Goal: Task Accomplishment & Management: Complete application form

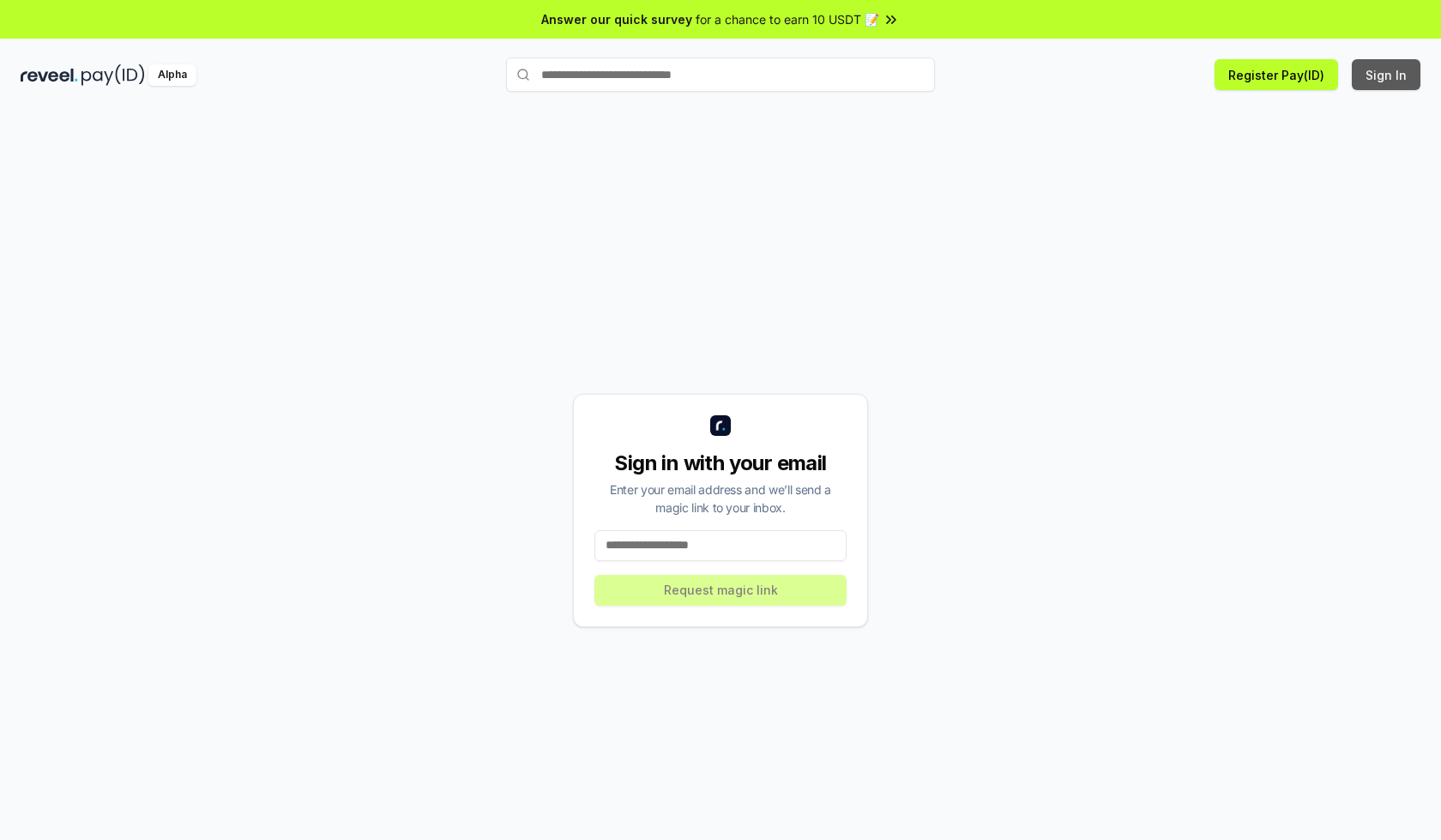
click at [1387, 75] on button "Sign In" at bounding box center [1386, 74] width 68 height 31
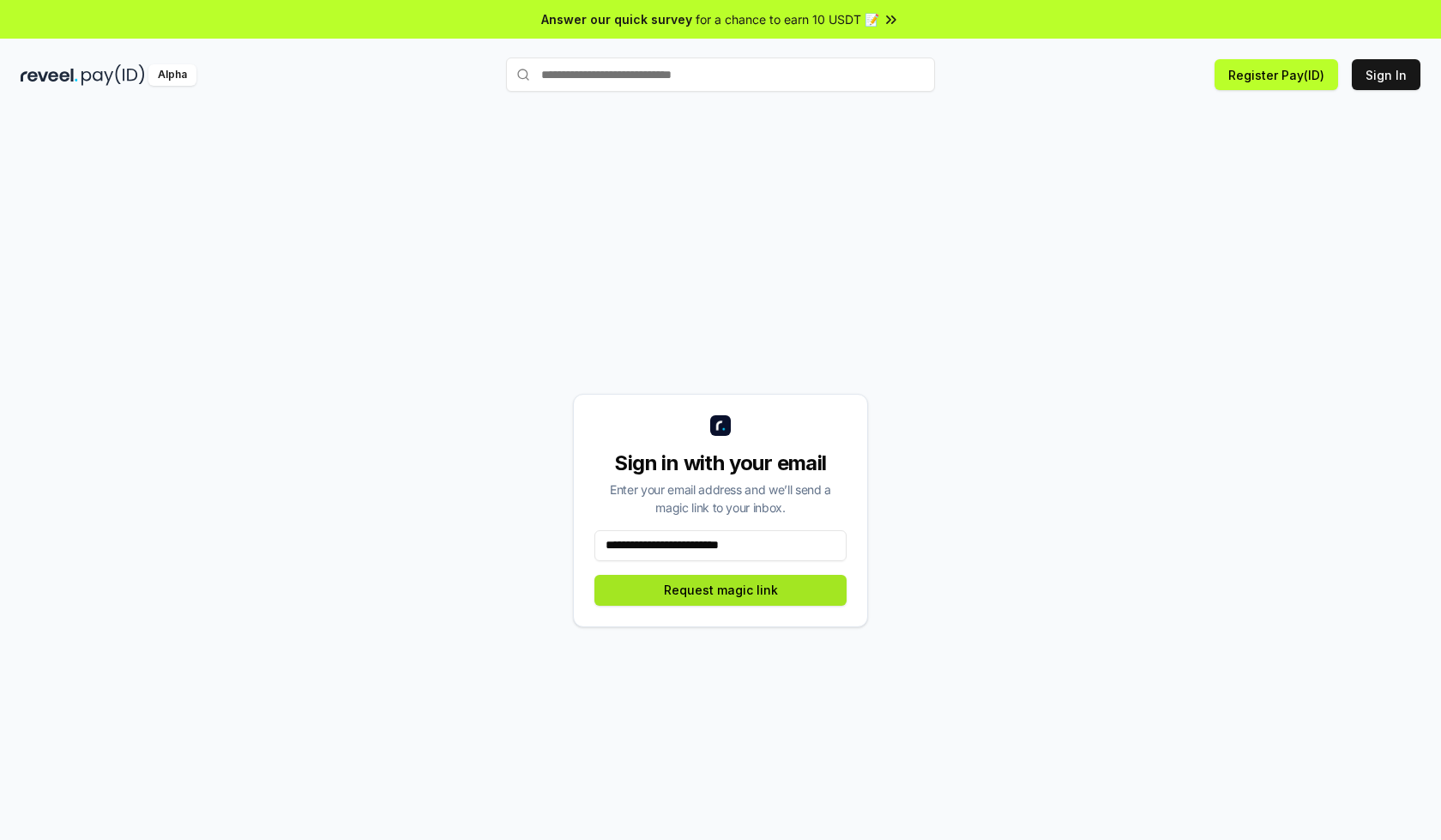
type input "**********"
click at [721, 589] on button "Request magic link" at bounding box center [721, 590] width 252 height 31
